Goal: Check status: Check status

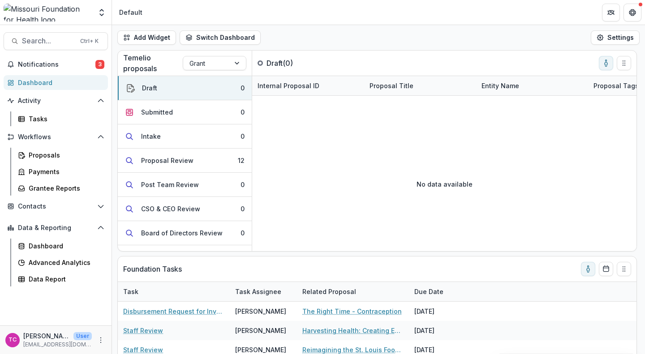
click at [86, 67] on span "Notifications" at bounding box center [57, 65] width 78 height 8
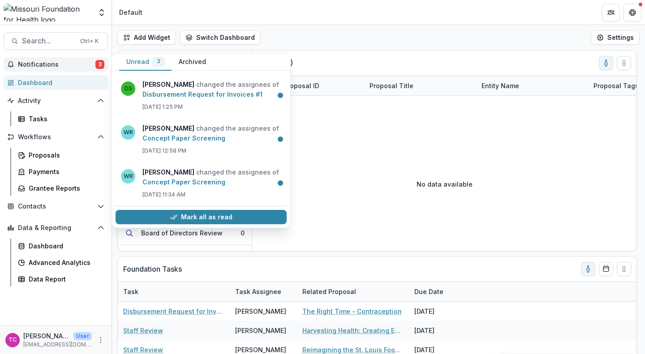
click at [167, 98] on link "Disbursement Request for Invoices #1" at bounding box center [202, 95] width 120 height 8
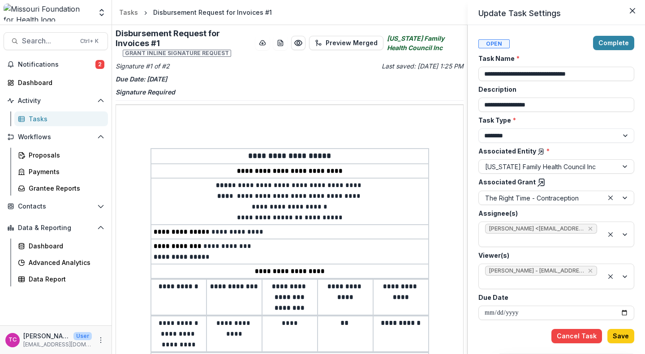
click at [640, 195] on div "**********" at bounding box center [556, 189] width 177 height 329
click at [200, 43] on div "**********" at bounding box center [322, 177] width 645 height 354
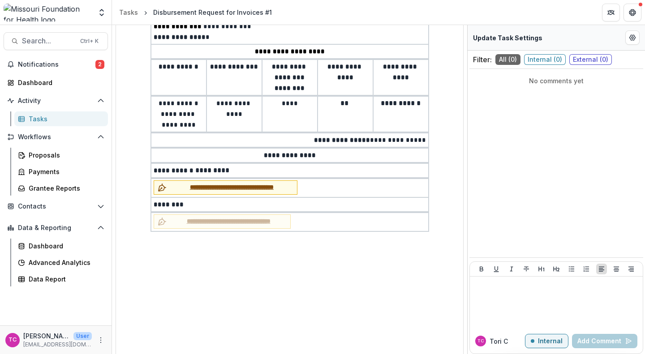
scroll to position [232, 0]
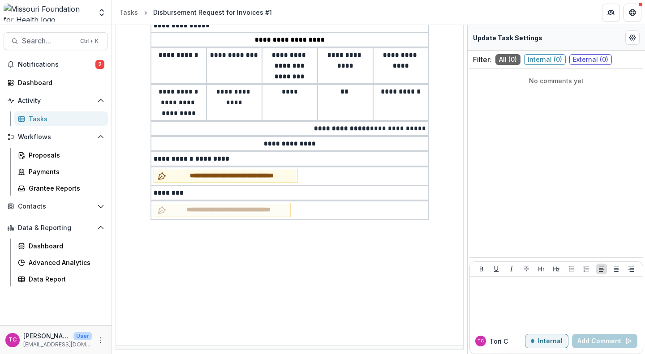
click at [271, 171] on span "**********" at bounding box center [231, 175] width 123 height 9
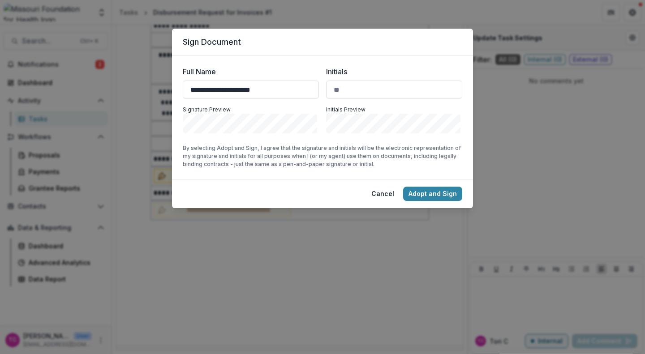
type input "**********"
click at [356, 91] on input "Initials" at bounding box center [394, 90] width 136 height 18
type input "****"
click at [440, 194] on button "Adopt and Sign" at bounding box center [432, 194] width 59 height 14
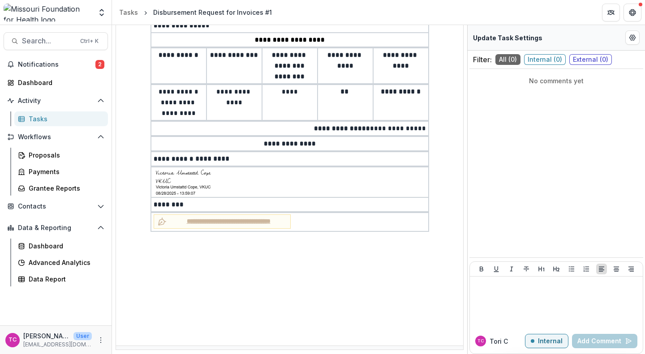
scroll to position [0, 0]
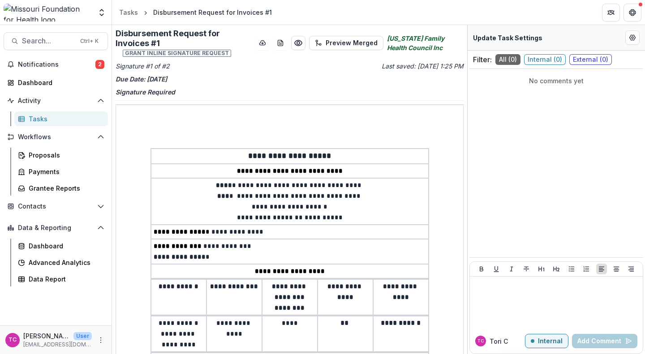
click at [505, 31] on div "Update Task Settings" at bounding box center [556, 38] width 177 height 26
click at [630, 31] on button "Edit Form Settings" at bounding box center [633, 37] width 14 height 14
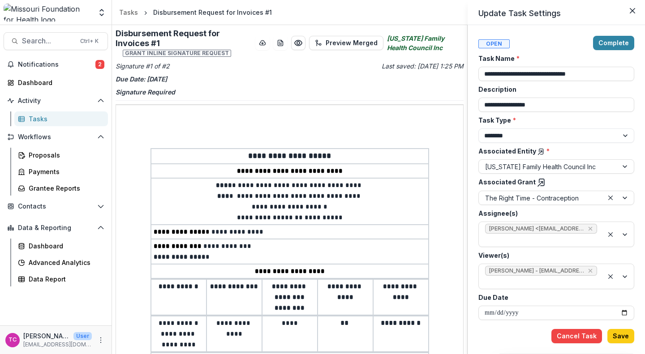
click at [608, 44] on button "Complete" at bounding box center [613, 43] width 41 height 14
click at [630, 332] on button "Save" at bounding box center [621, 336] width 27 height 14
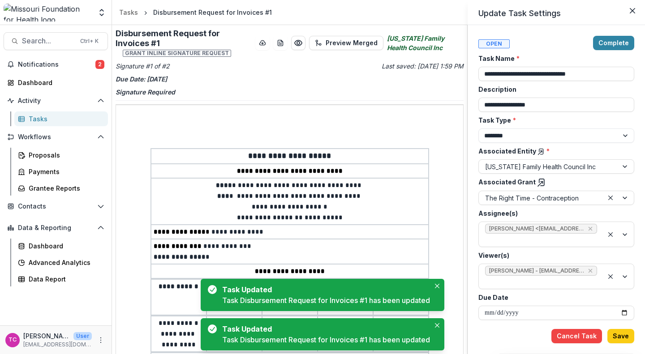
click at [192, 167] on div "**********" at bounding box center [322, 177] width 645 height 354
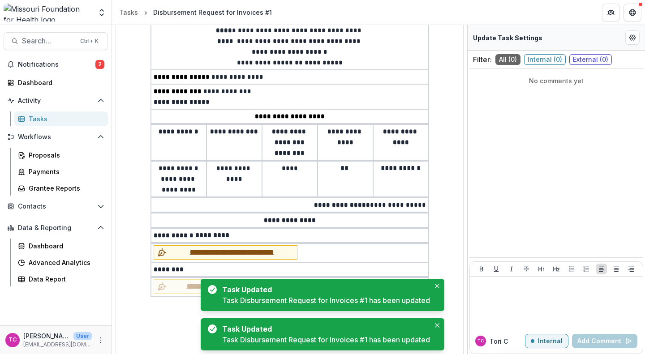
scroll to position [232, 0]
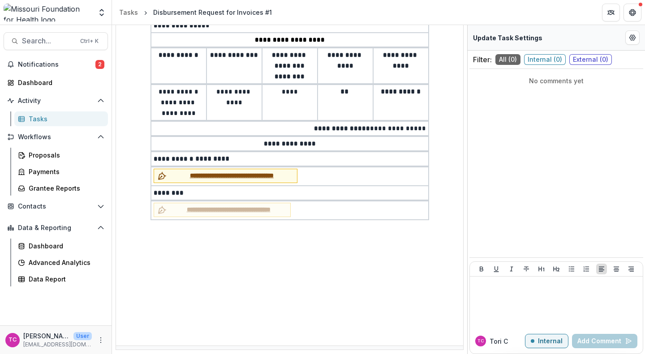
click at [61, 62] on span "Notifications" at bounding box center [57, 65] width 78 height 8
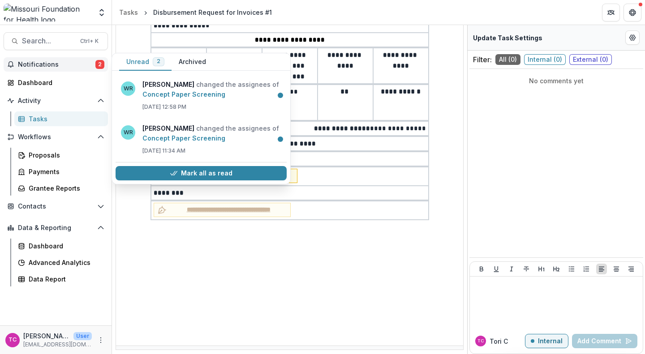
click at [167, 98] on link "Concept Paper Screening" at bounding box center [183, 95] width 83 height 8
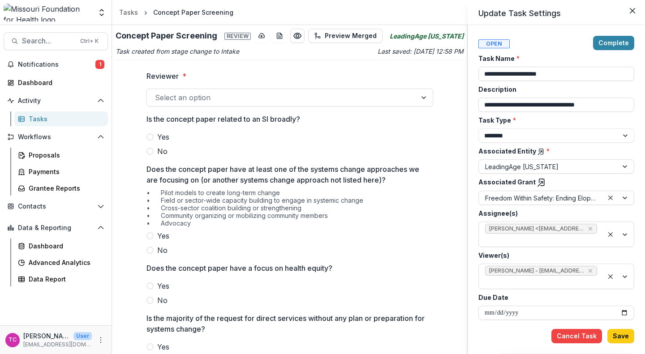
click at [515, 283] on div at bounding box center [541, 282] width 112 height 11
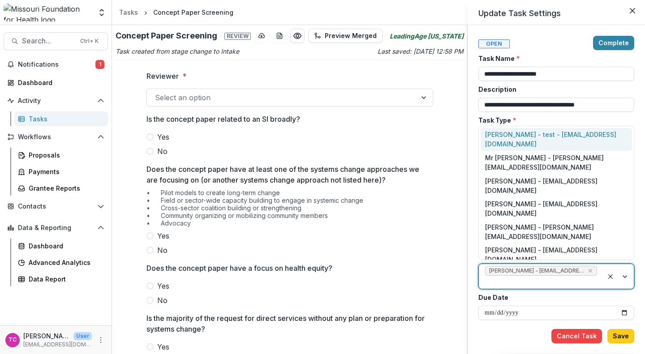
click at [629, 331] on button "Save" at bounding box center [621, 336] width 27 height 14
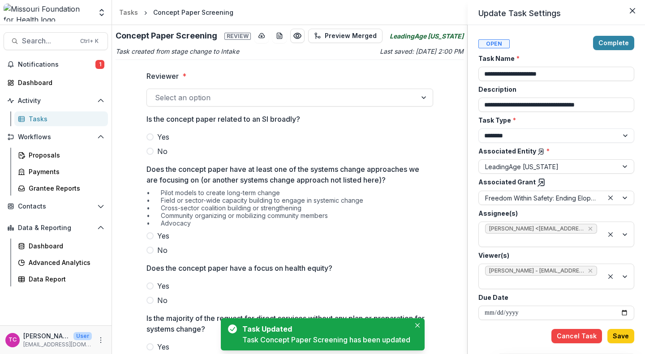
click at [162, 100] on div "**********" at bounding box center [322, 177] width 645 height 354
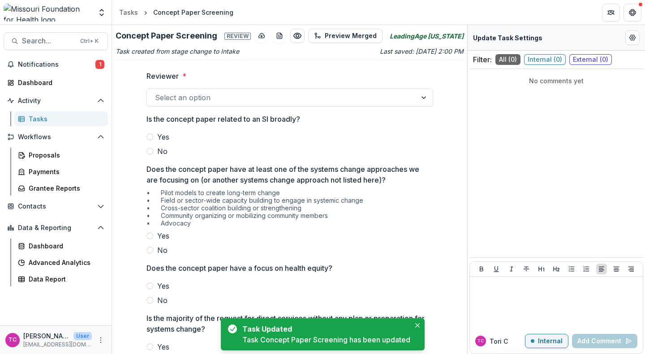
click at [162, 100] on div at bounding box center [282, 97] width 254 height 13
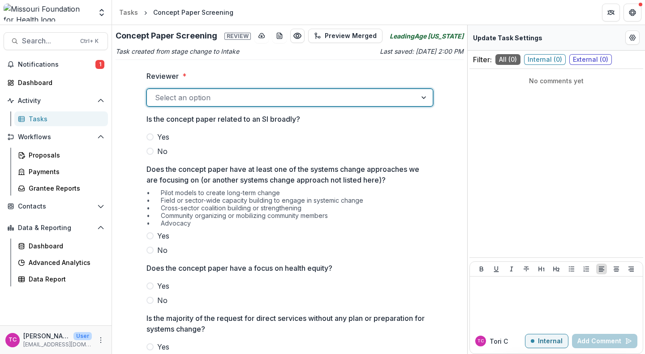
click at [162, 100] on div at bounding box center [282, 97] width 254 height 13
click at [65, 67] on span "Notifications" at bounding box center [57, 65] width 78 height 8
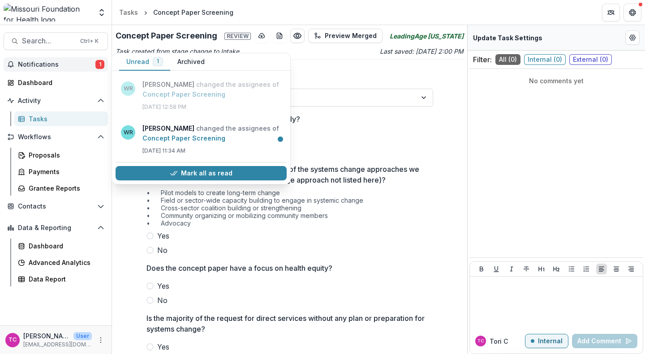
click at [206, 136] on link "Concept Paper Screening" at bounding box center [183, 138] width 83 height 8
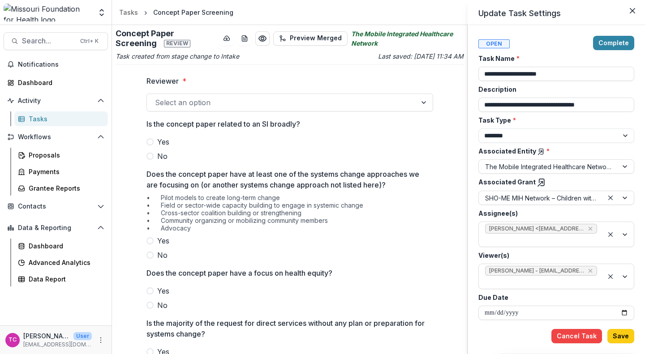
click at [33, 116] on div "**********" at bounding box center [322, 177] width 645 height 354
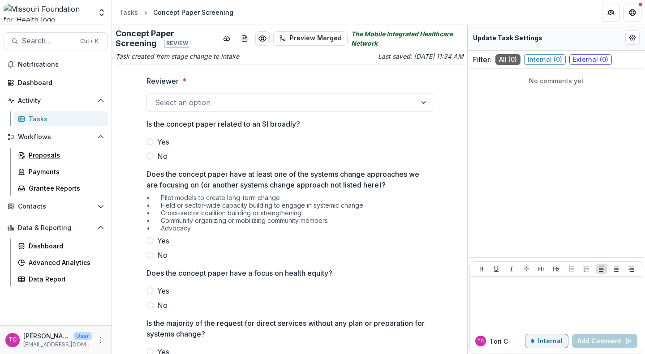
click at [35, 152] on div "Proposals" at bounding box center [65, 155] width 72 height 9
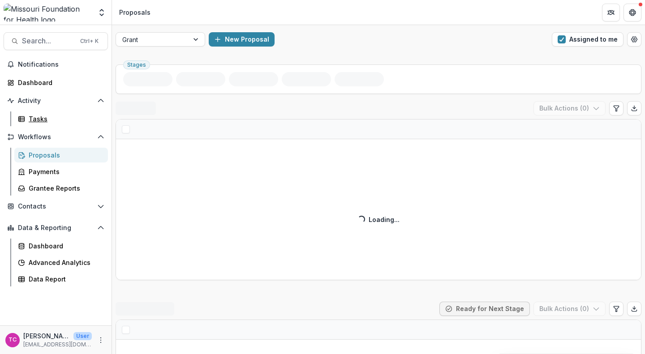
click at [36, 114] on div "Tasks" at bounding box center [65, 118] width 72 height 9
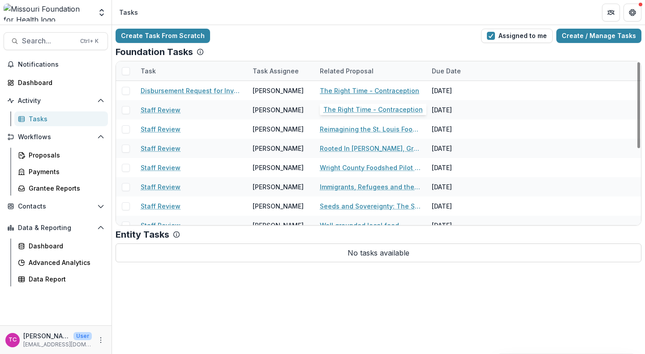
click at [333, 91] on link "The Right Time - Contraception" at bounding box center [369, 90] width 99 height 9
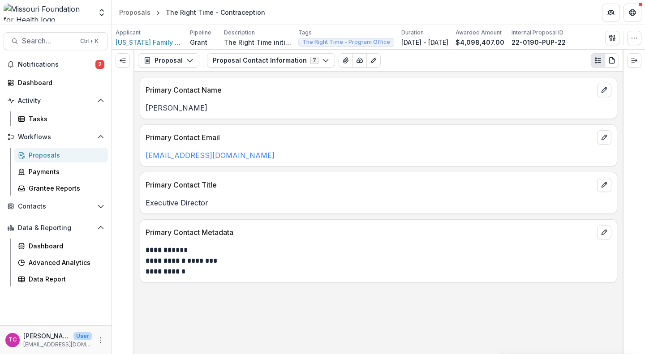
click at [47, 125] on link "Tasks" at bounding box center [61, 119] width 94 height 15
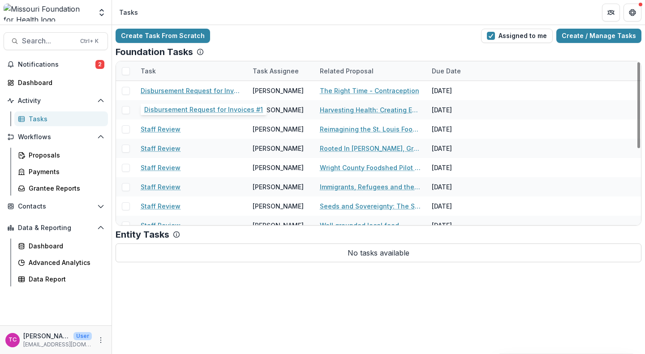
click at [203, 87] on link "Disbursement Request for Invoices #1" at bounding box center [191, 90] width 101 height 9
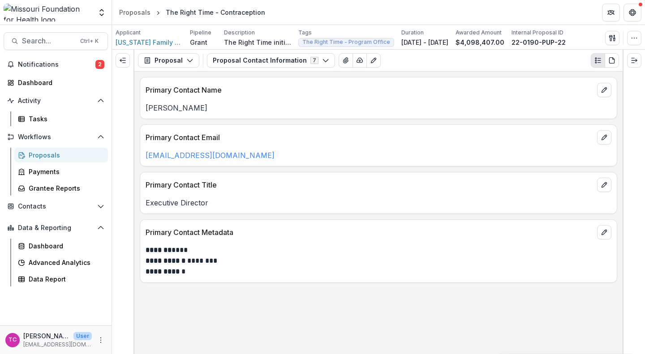
click at [258, 58] on button "Proposal Contact Information 7" at bounding box center [271, 60] width 128 height 14
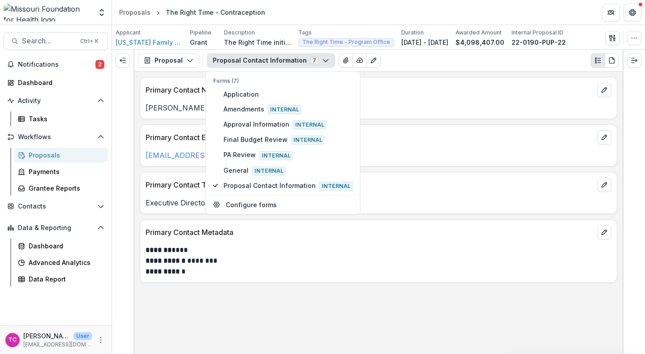
click at [273, 232] on p "Primary Contact Metadata" at bounding box center [370, 232] width 448 height 11
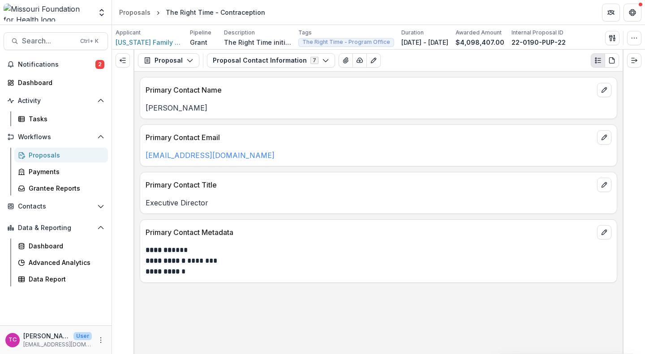
click at [636, 8] on button "Get Help" at bounding box center [633, 13] width 18 height 18
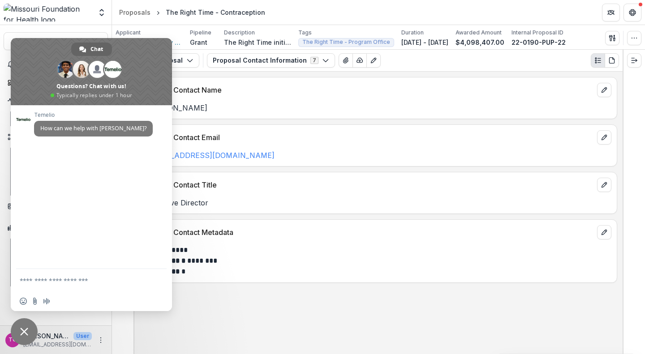
click at [280, 292] on div "**********" at bounding box center [378, 213] width 488 height 283
click at [23, 332] on span "Close chat" at bounding box center [24, 332] width 8 height 8
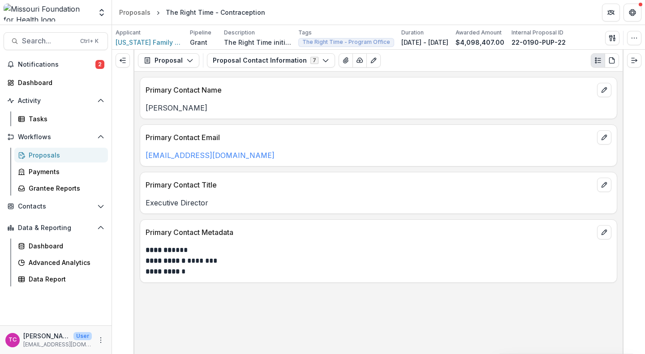
click at [93, 60] on button "Notifications 2" at bounding box center [56, 64] width 104 height 14
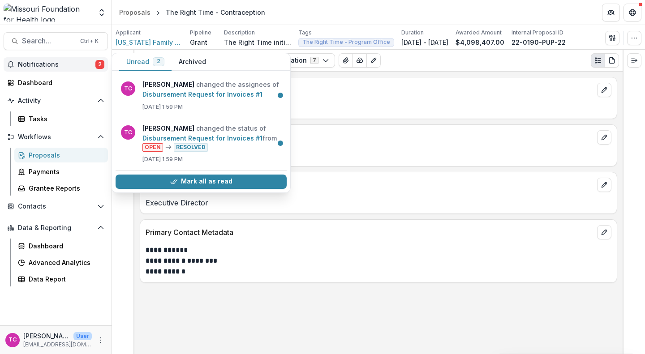
click at [188, 177] on button "Mark all as read" at bounding box center [201, 182] width 171 height 14
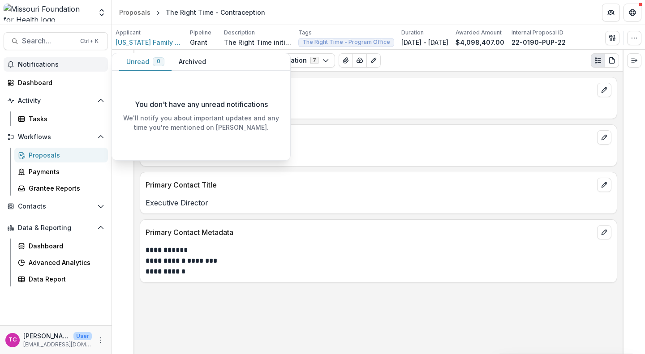
click at [78, 67] on span "Notifications" at bounding box center [61, 65] width 86 height 8
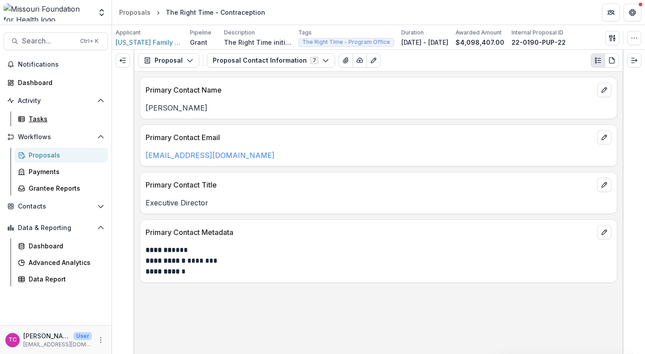
click at [43, 117] on div "Tasks" at bounding box center [65, 118] width 72 height 9
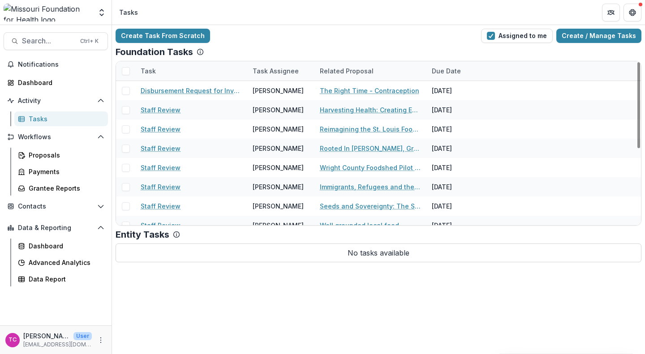
click at [275, 91] on div "[PERSON_NAME]" at bounding box center [278, 90] width 51 height 9
click at [229, 92] on link "Disbursement Request for Invoices #1" at bounding box center [191, 90] width 101 height 9
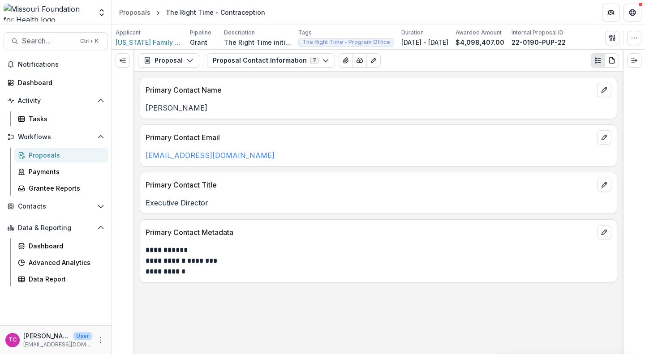
click at [195, 62] on button "Proposal" at bounding box center [168, 60] width 61 height 14
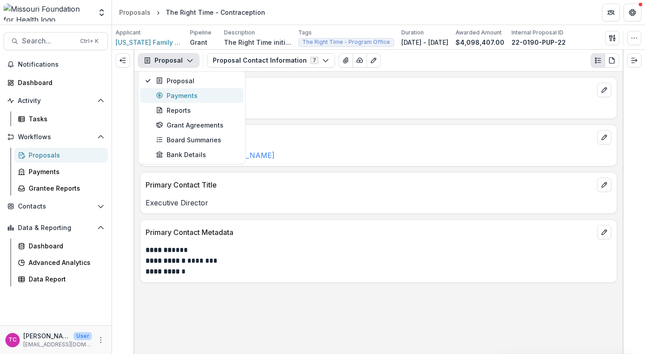
click at [190, 100] on button "Payments" at bounding box center [191, 95] width 103 height 15
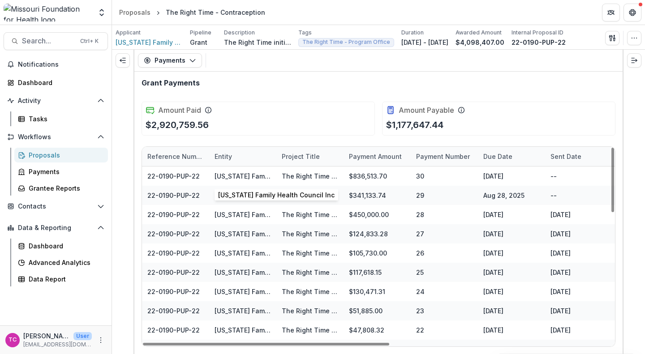
click at [231, 174] on link "[US_STATE] Family Health Council Inc" at bounding box center [273, 177] width 117 height 8
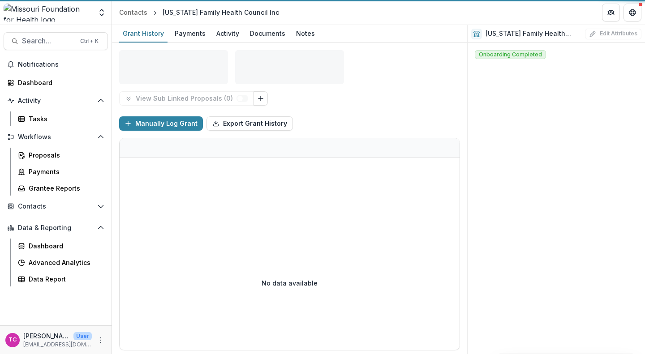
click at [231, 174] on div at bounding box center [290, 187] width 340 height 58
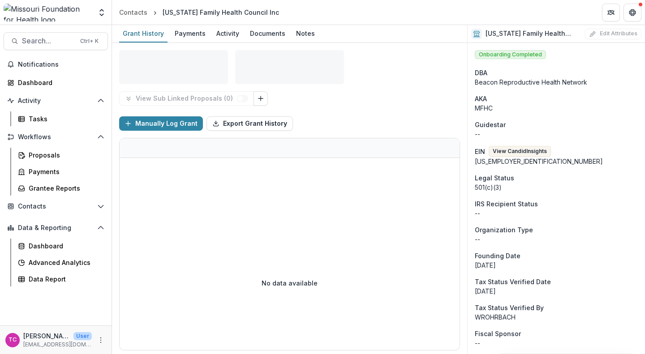
click at [194, 33] on div "Payments" at bounding box center [190, 33] width 38 height 13
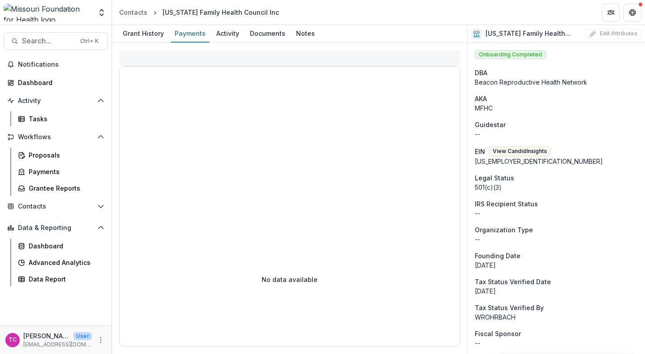
click at [234, 37] on div "Activity" at bounding box center [228, 33] width 30 height 13
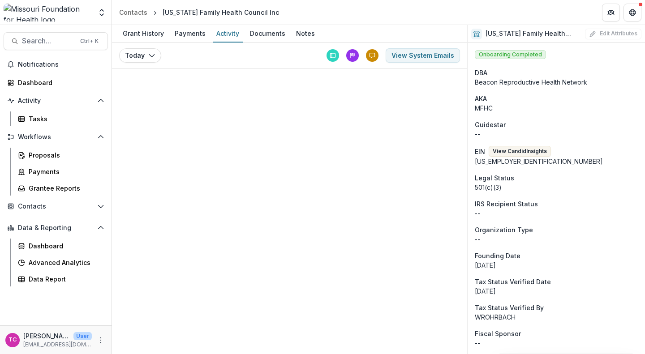
click at [42, 115] on div "Tasks" at bounding box center [65, 118] width 72 height 9
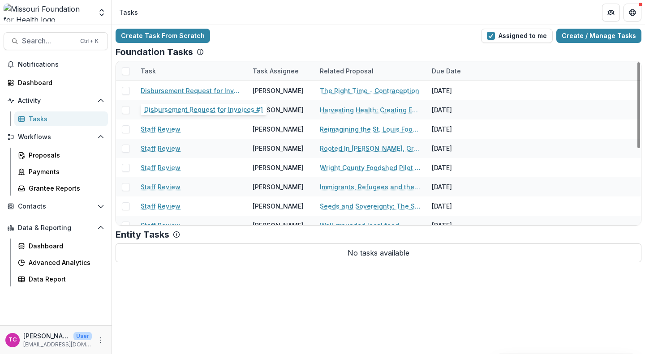
click at [210, 90] on link "Disbursement Request for Invoices #1" at bounding box center [191, 90] width 101 height 9
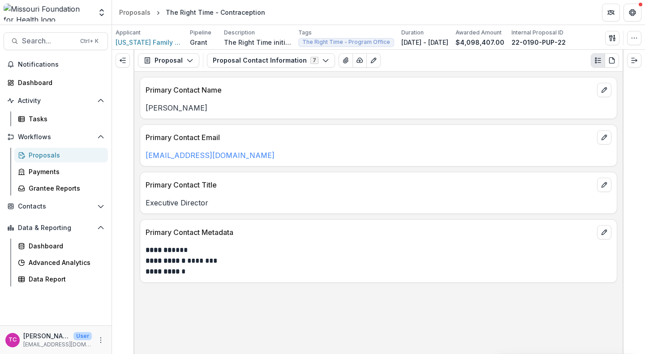
click at [192, 56] on button "Proposal" at bounding box center [168, 60] width 61 height 14
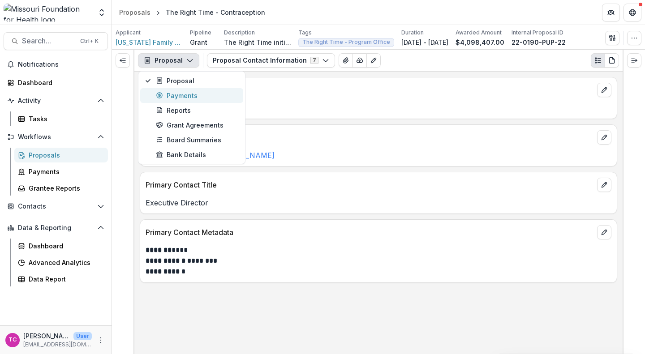
click at [191, 93] on div "Payments" at bounding box center [197, 95] width 82 height 9
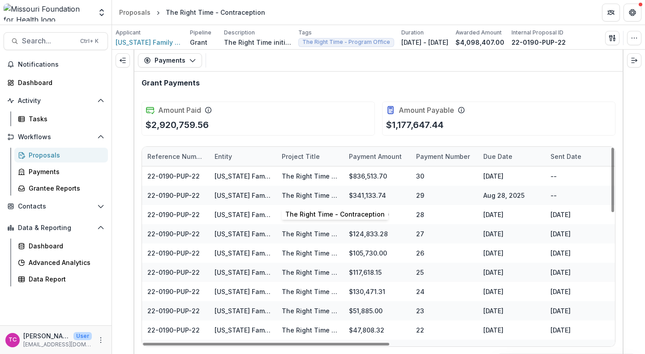
click at [303, 198] on link "The Right Time - Contraception" at bounding box center [331, 196] width 99 height 8
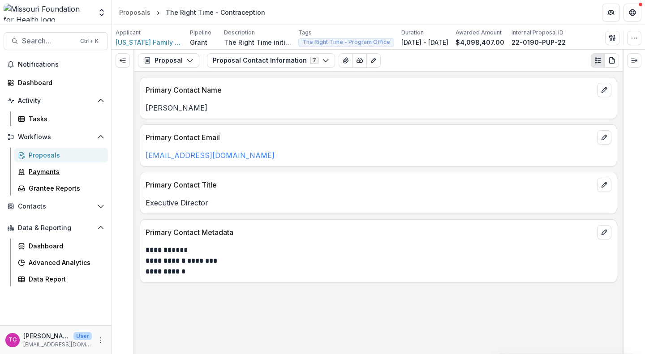
click at [51, 175] on div "Payments" at bounding box center [65, 171] width 72 height 9
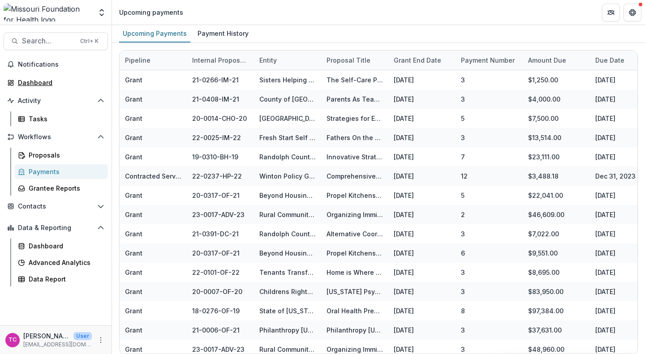
click at [30, 81] on div "Dashboard" at bounding box center [59, 82] width 83 height 9
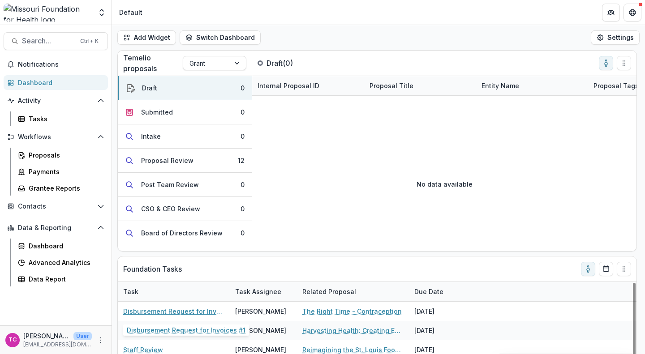
click at [205, 314] on link "Disbursement Request for Invoices #1" at bounding box center [173, 311] width 101 height 9
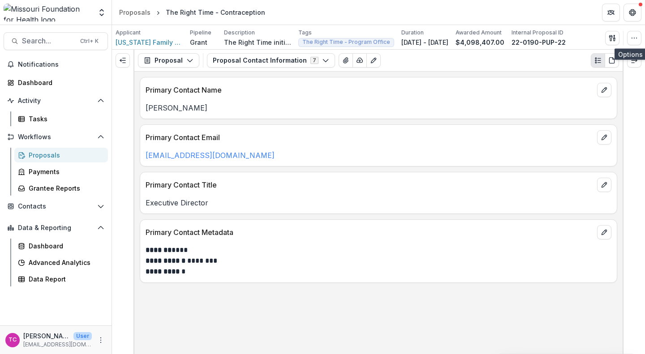
click at [640, 39] on button "button" at bounding box center [634, 38] width 14 height 14
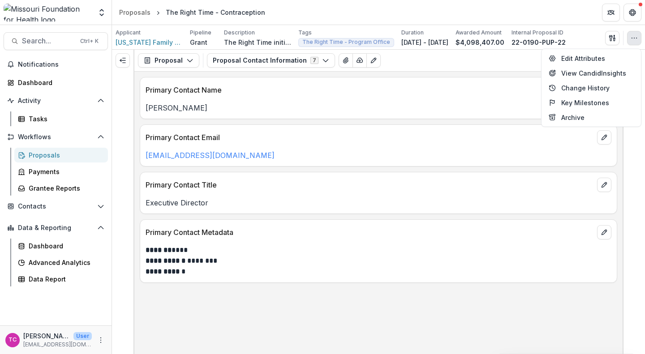
click at [640, 39] on button "button" at bounding box center [634, 38] width 14 height 14
